Goal: Find contact information: Find contact information

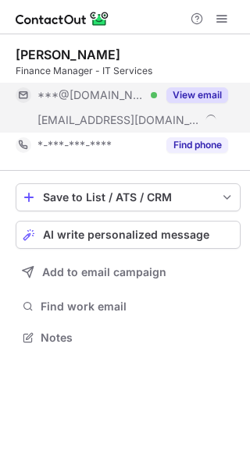
scroll to position [327, 250]
click at [168, 112] on div "***@[DOMAIN_NAME] Verified [EMAIL_ADDRESS][DOMAIN_NAME] View email" at bounding box center [128, 108] width 225 height 50
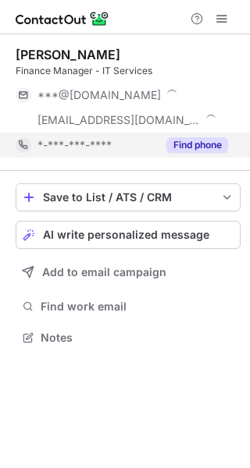
click at [176, 153] on div "Find phone" at bounding box center [192, 145] width 71 height 25
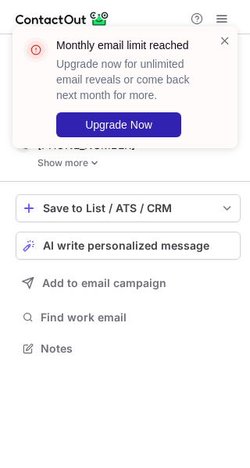
scroll to position [338, 250]
click at [218, 52] on div at bounding box center [224, 87] width 12 height 109
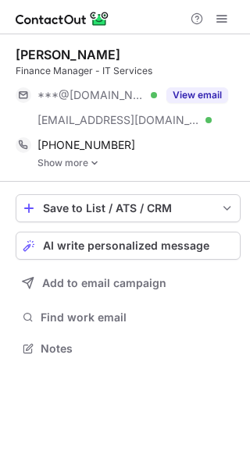
click at [97, 164] on img at bounding box center [94, 163] width 9 height 11
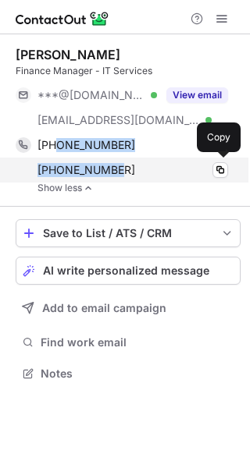
drag, startPoint x: 52, startPoint y: 141, endPoint x: 123, endPoint y: 164, distance: 73.8
click at [123, 164] on div "[PHONE_NUMBER] Copy [PHONE_NUMBER] Copy" at bounding box center [122, 158] width 212 height 50
drag, startPoint x: 49, startPoint y: 142, endPoint x: 123, endPoint y: 163, distance: 76.3
click at [123, 163] on div "[PHONE_NUMBER] Copy [PHONE_NUMBER] Copy" at bounding box center [122, 158] width 212 height 50
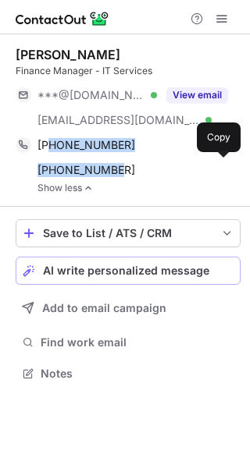
copy div "7083491464 Copy [PHONE_NUMBER]"
